Goal: Information Seeking & Learning: Learn about a topic

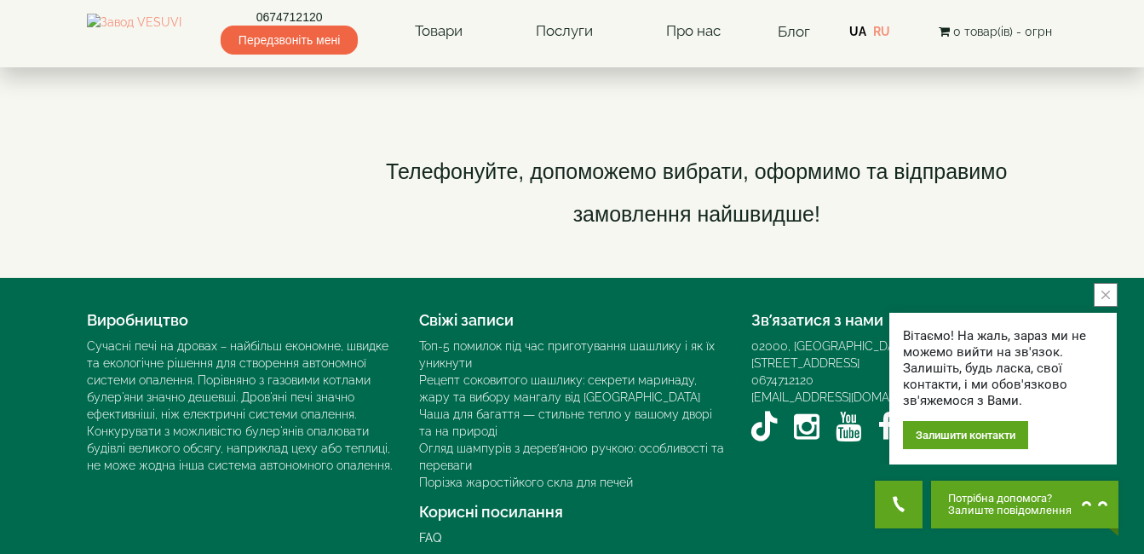
scroll to position [2783, 0]
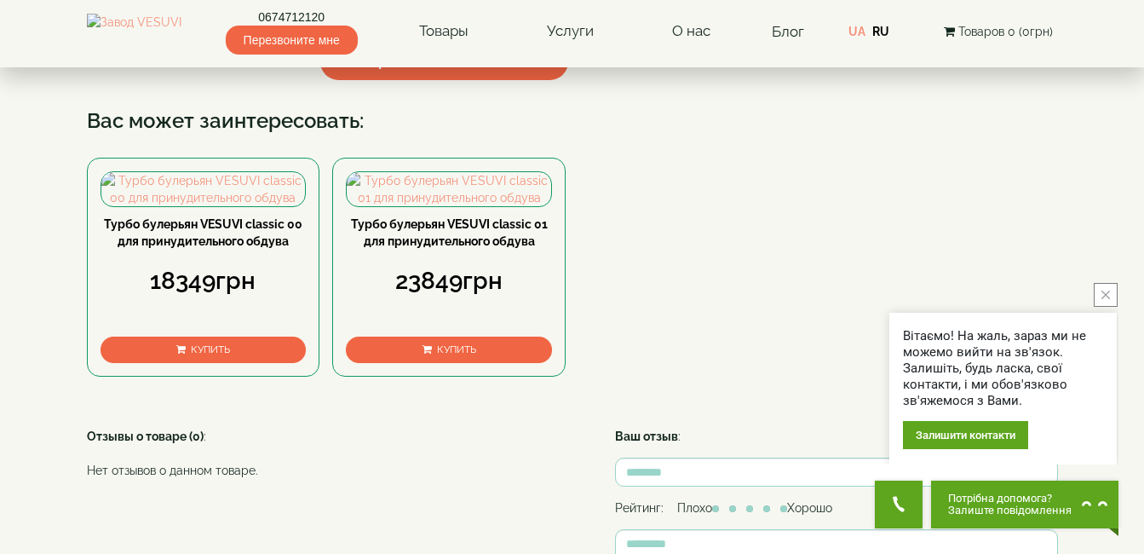
scroll to position [750, 0]
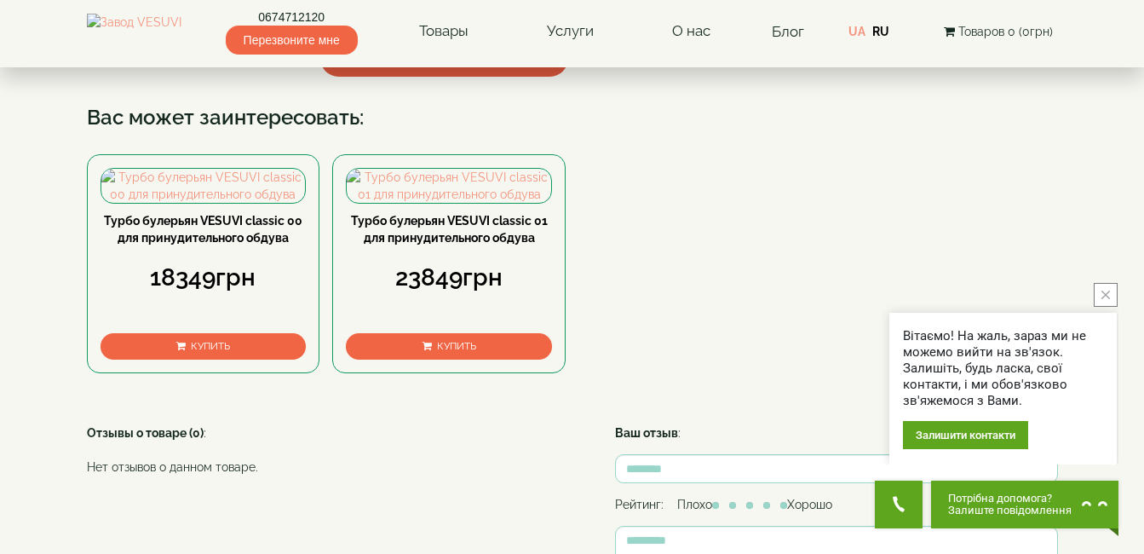
click at [502, 77] on span "▼ Открыть полное описание ▼" at bounding box center [444, 58] width 249 height 37
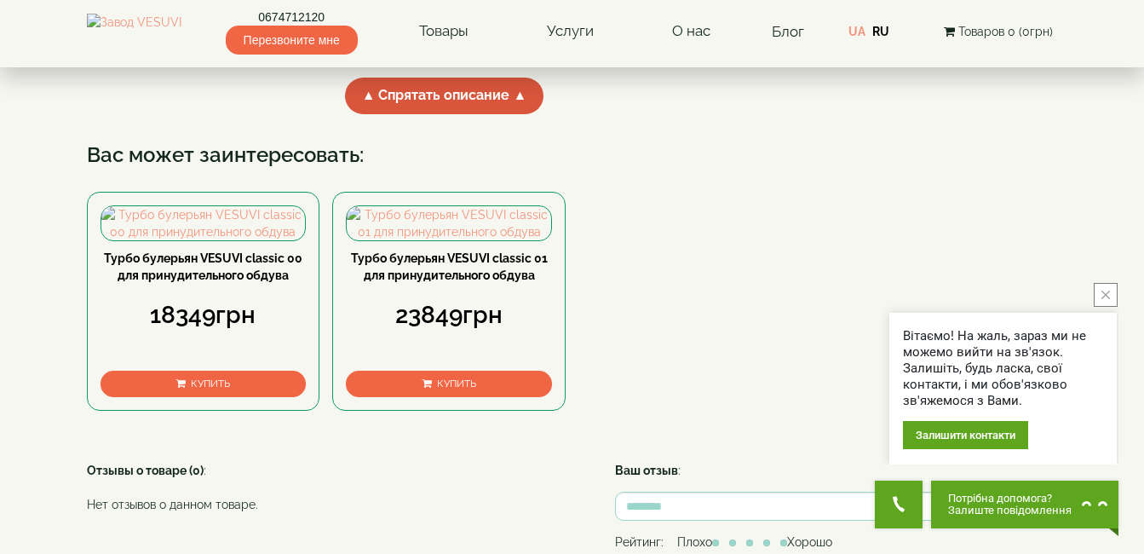
scroll to position [784, 0]
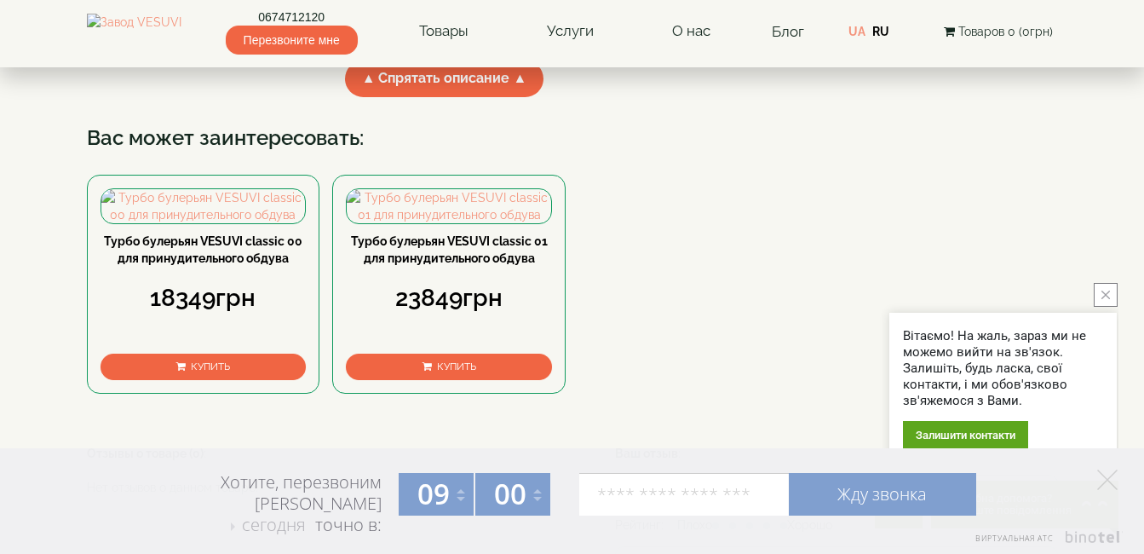
click at [1113, 295] on button "close button" at bounding box center [1106, 295] width 24 height 24
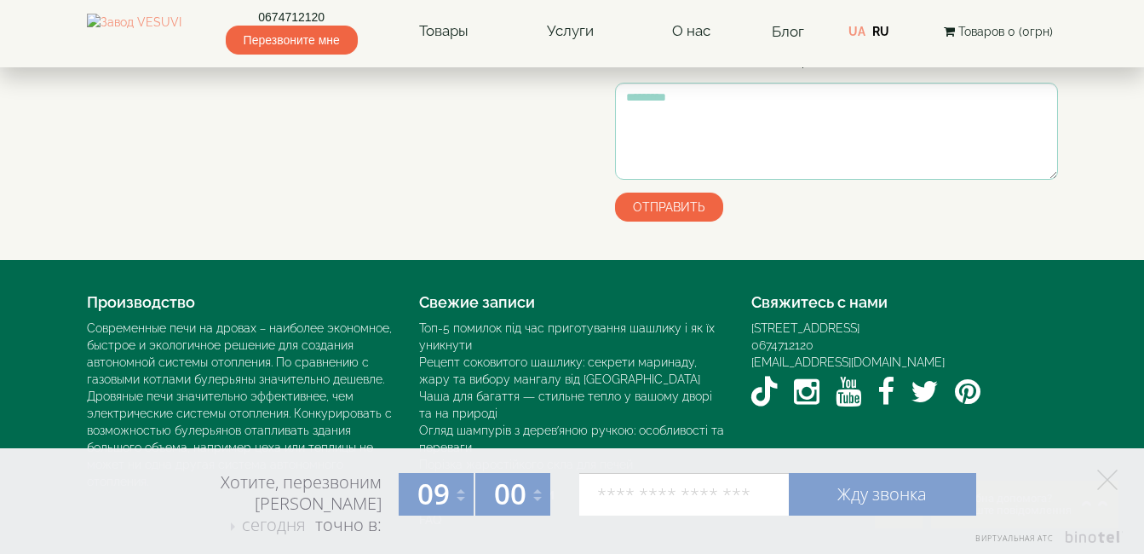
scroll to position [1573, 0]
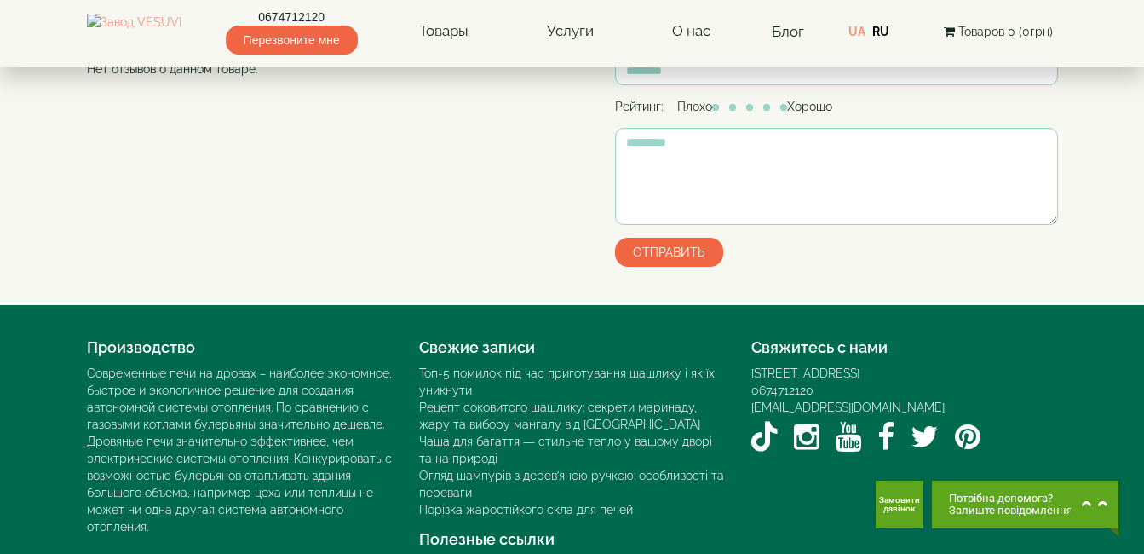
scroll to position [886, 0]
